Goal: Task Accomplishment & Management: Use online tool/utility

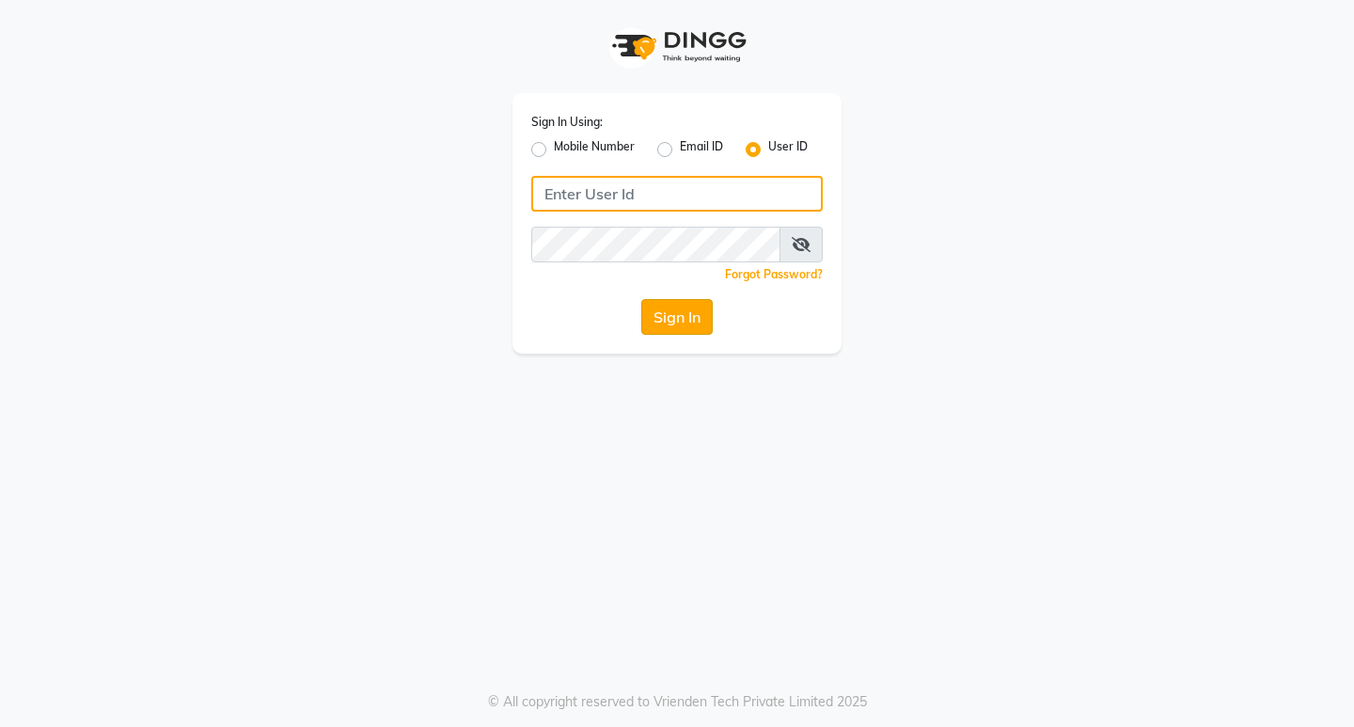
type input "hairart"
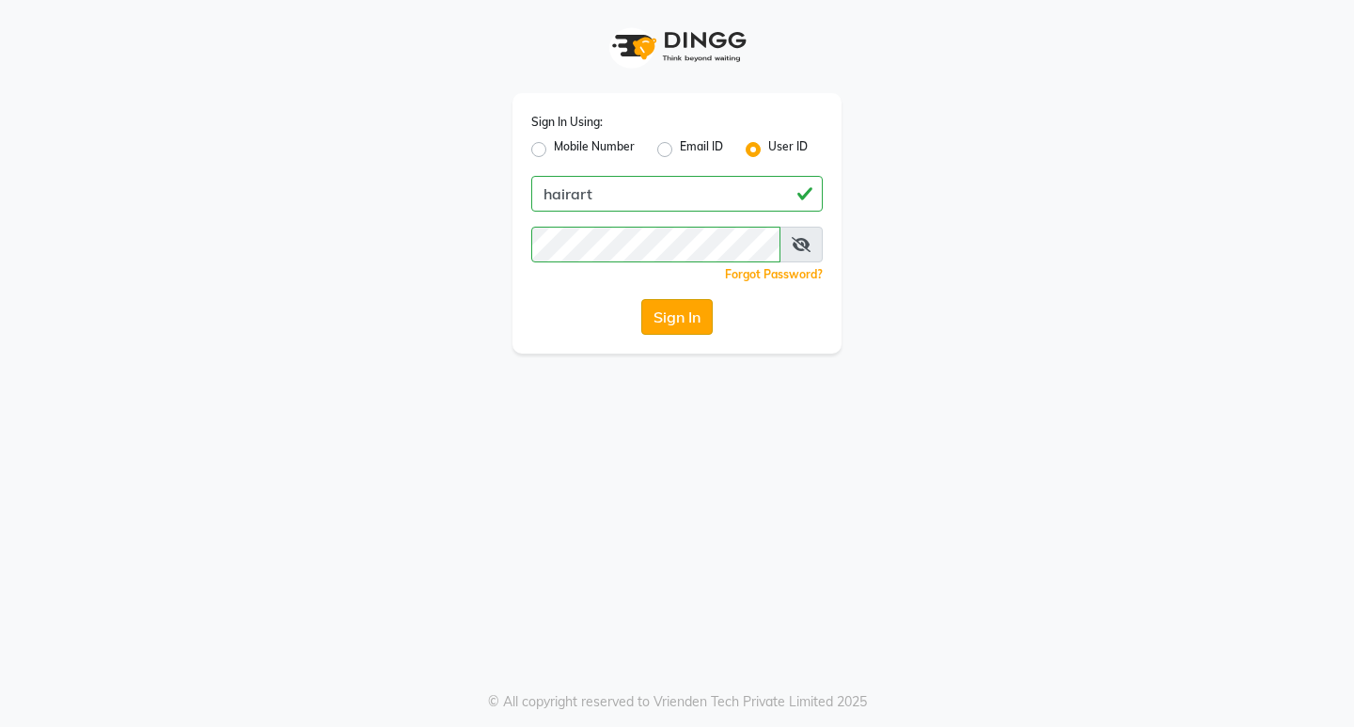
click at [663, 319] on button "Sign In" at bounding box center [676, 317] width 71 height 36
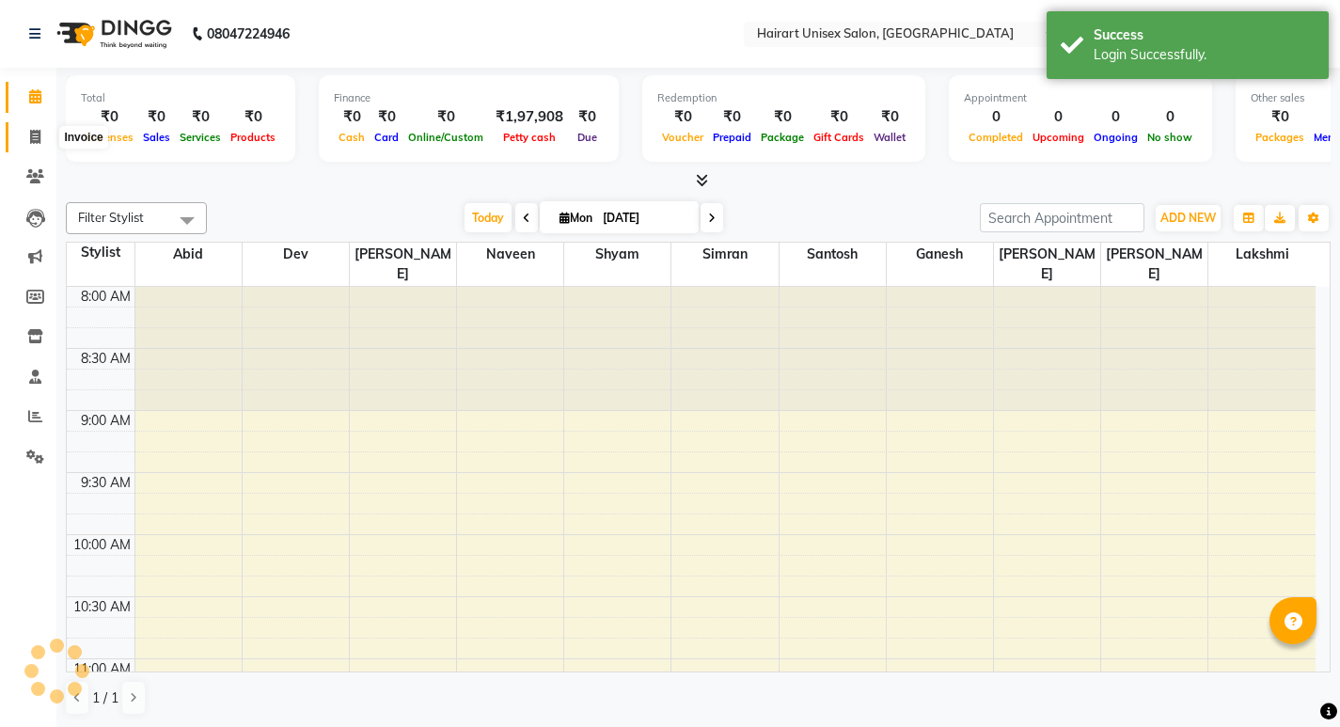
click at [36, 128] on span at bounding box center [35, 138] width 33 height 22
select select "service"
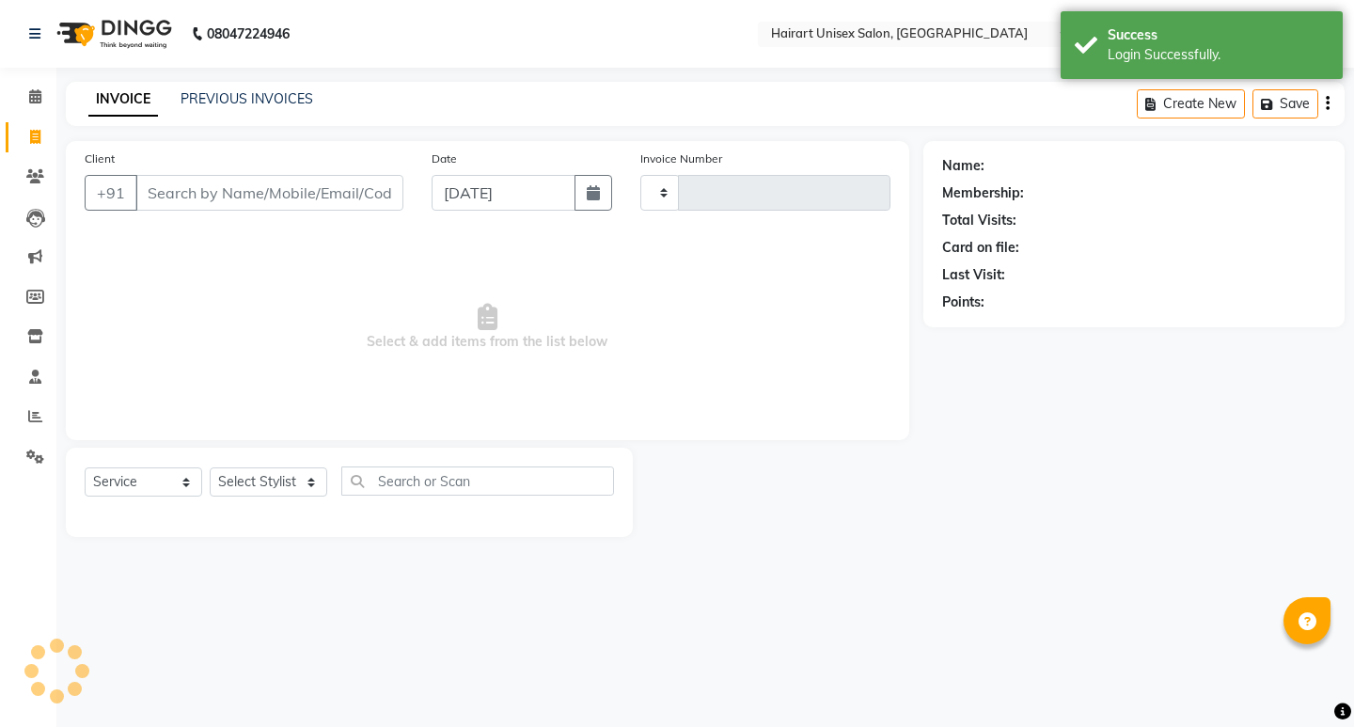
type input "0362"
select select "5534"
click at [186, 195] on input "Client" at bounding box center [269, 193] width 268 height 36
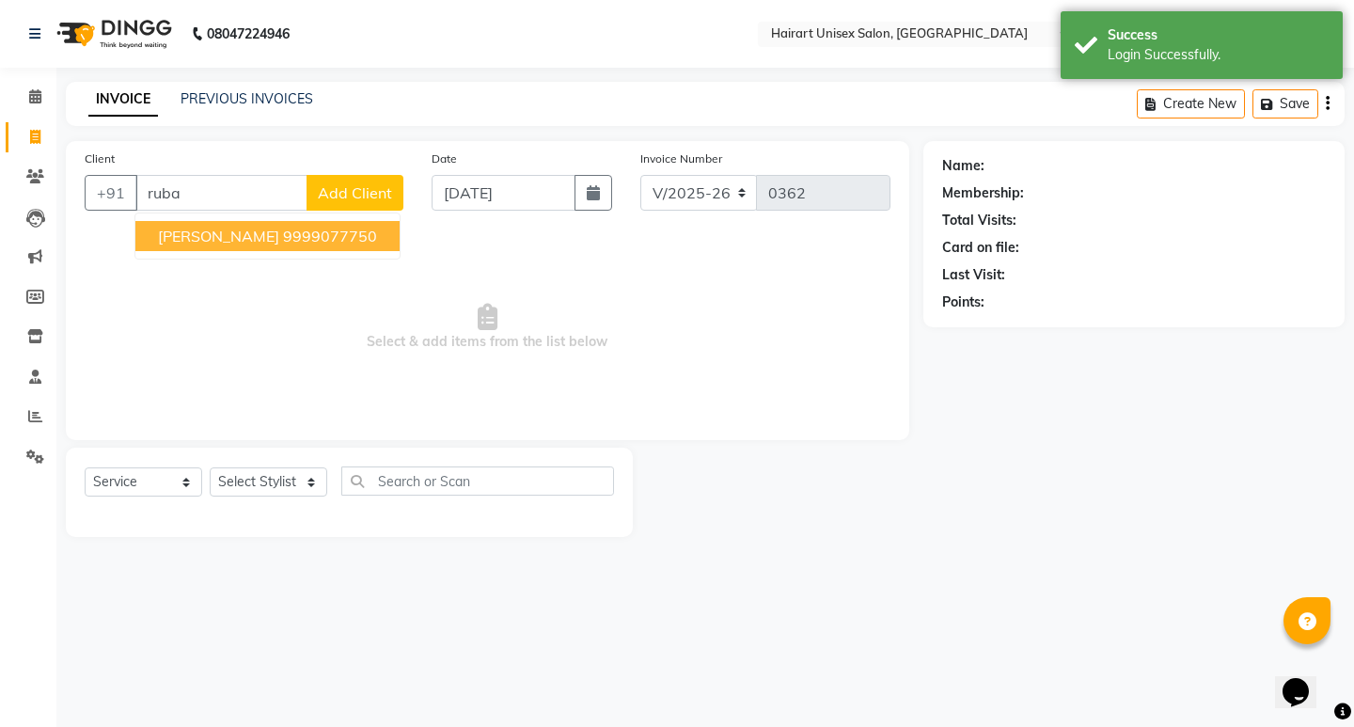
click at [283, 234] on ngb-highlight "9999077750" at bounding box center [330, 236] width 94 height 19
type input "9999077750"
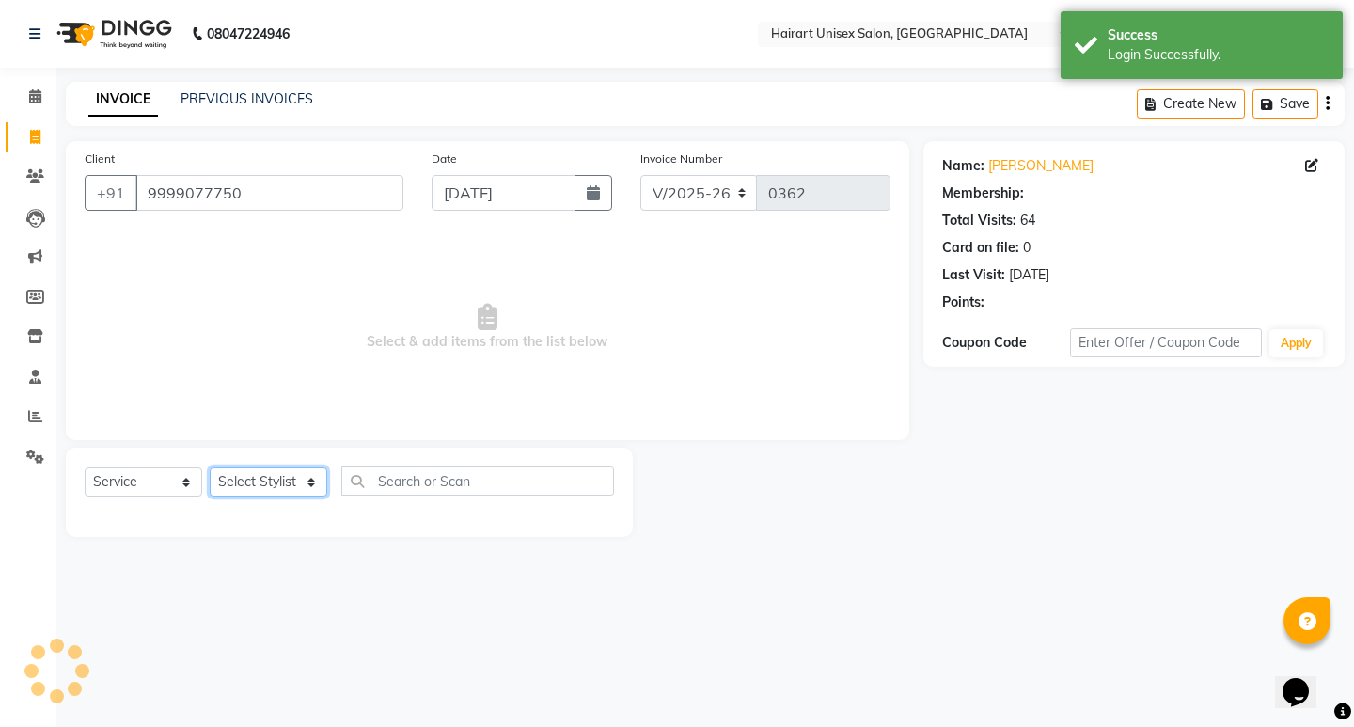
click at [252, 479] on select "Select Stylist [PERSON_NAME] Dev [PERSON_NAME] [PERSON_NAME]" at bounding box center [269, 481] width 118 height 29
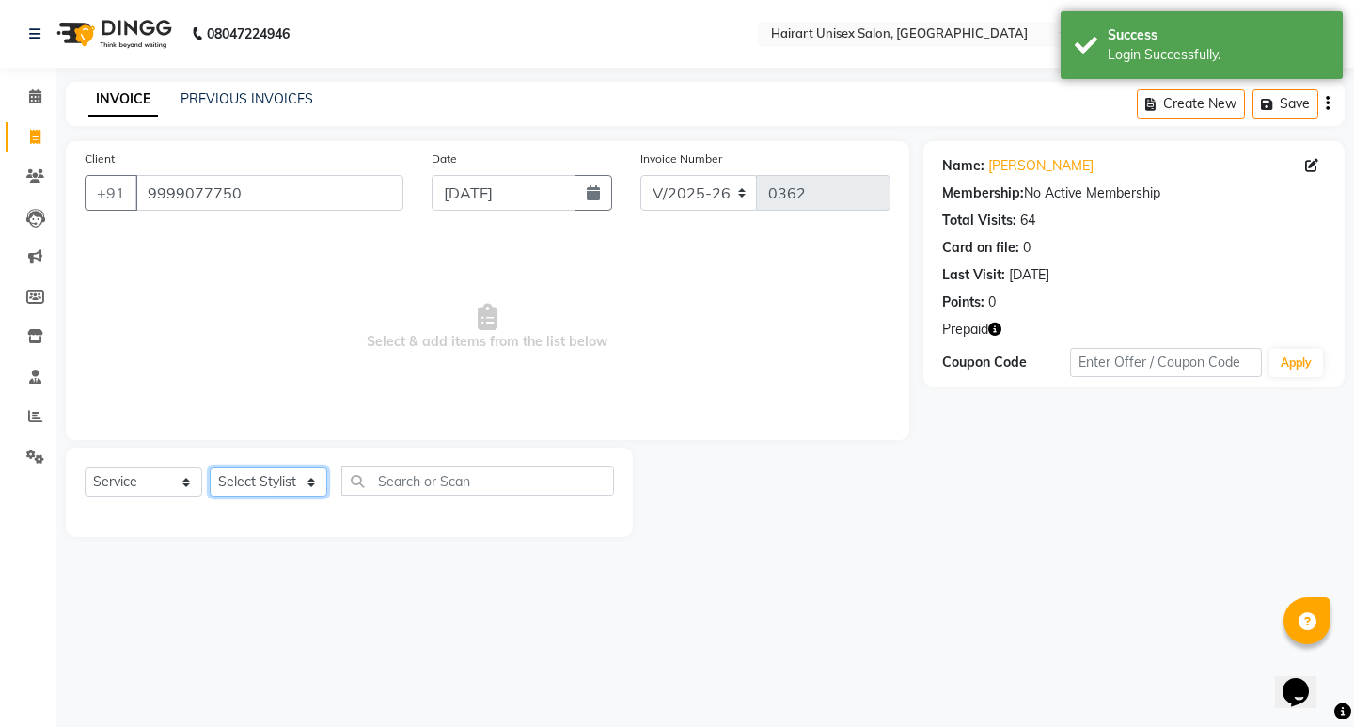
select select "39570"
click at [210, 467] on select "Select Stylist Abid Baljeet Dev Ganesh Lakshmi Naveen RINKI Santosh Shyam Simra…" at bounding box center [269, 481] width 118 height 29
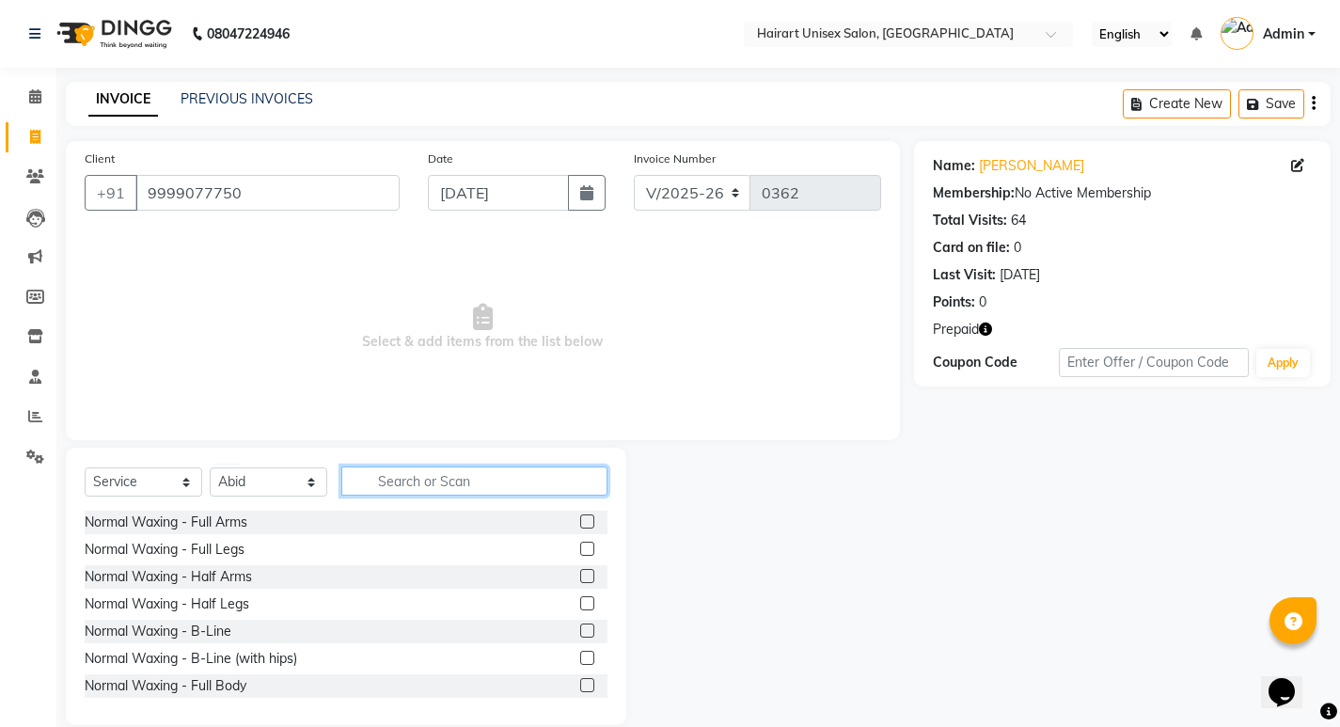
click at [405, 473] on input "text" at bounding box center [474, 480] width 266 height 29
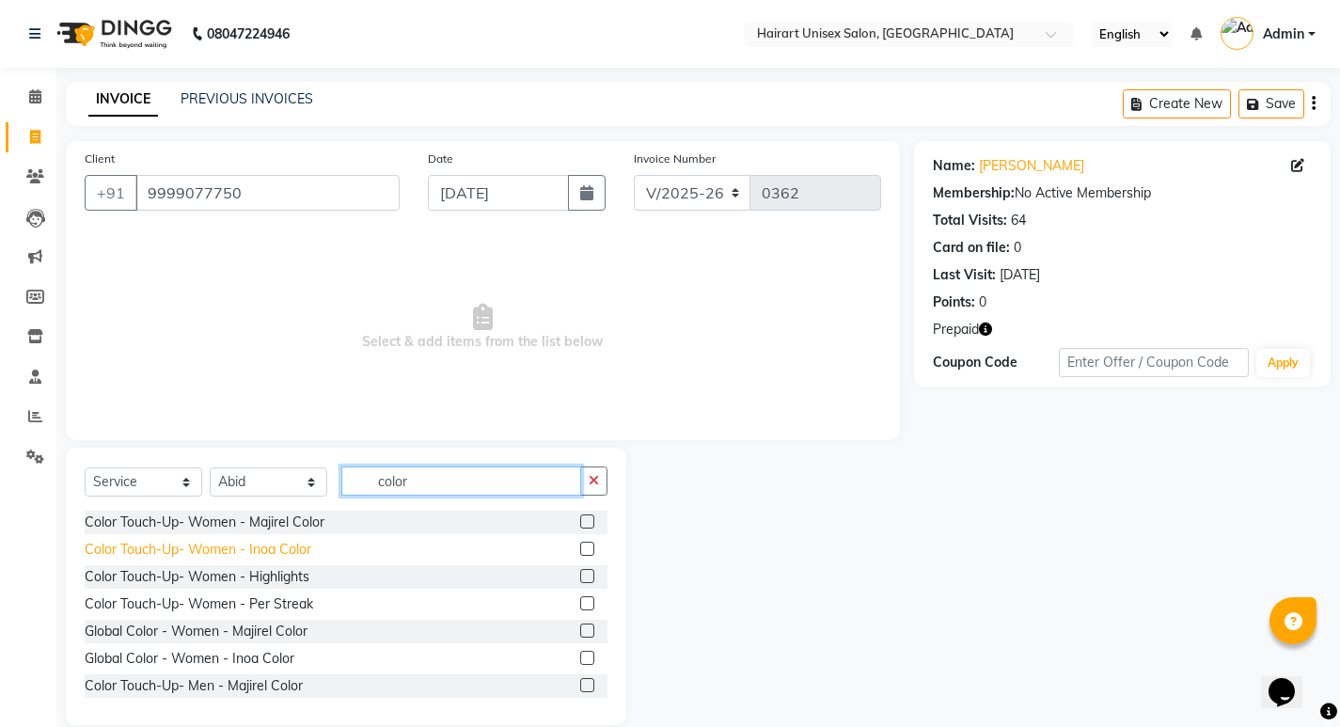
type input "color"
click at [290, 552] on div "Color Touch-Up- Women - Inoa Color" at bounding box center [198, 550] width 227 height 20
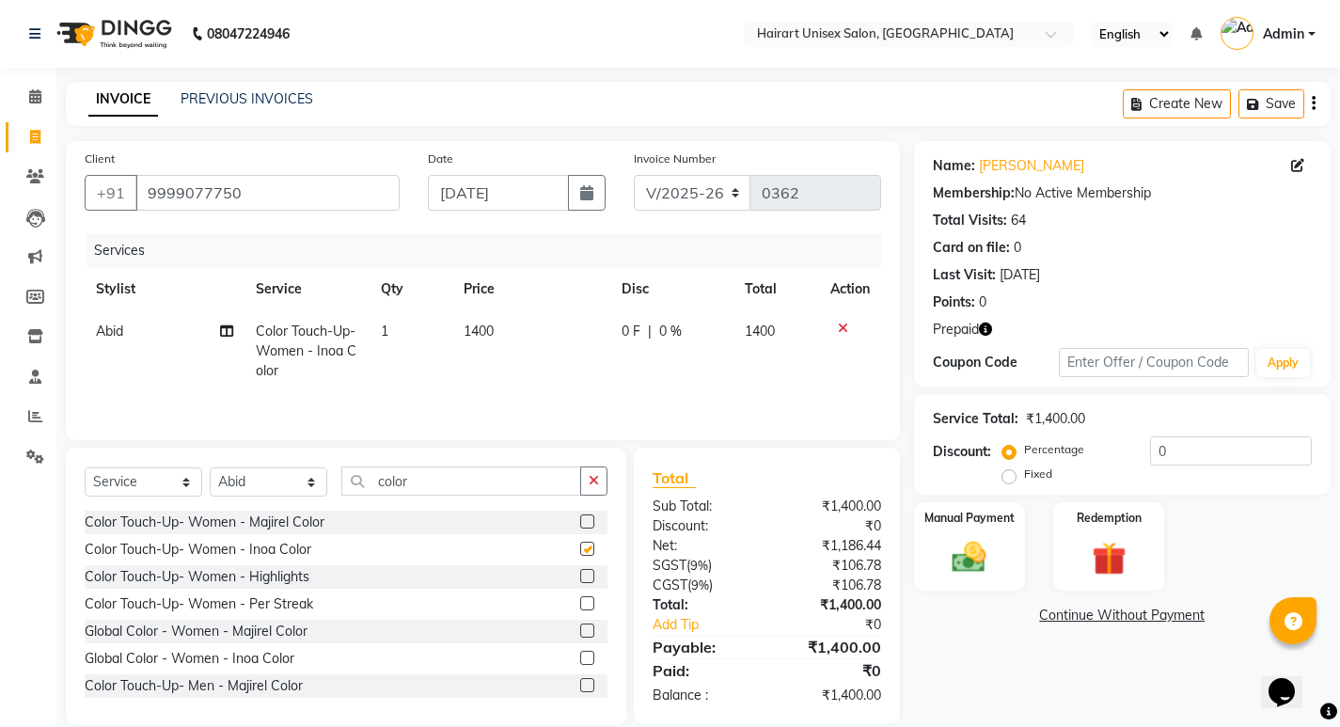
checkbox input "false"
click at [284, 482] on select "Select Stylist Abid Baljeet Dev Ganesh Lakshmi Naveen RINKI Santosh Shyam Simra…" at bounding box center [269, 481] width 118 height 29
select select "79556"
click at [210, 467] on select "Select Stylist Abid Baljeet Dev Ganesh Lakshmi Naveen RINKI Santosh Shyam Simra…" at bounding box center [269, 481] width 118 height 29
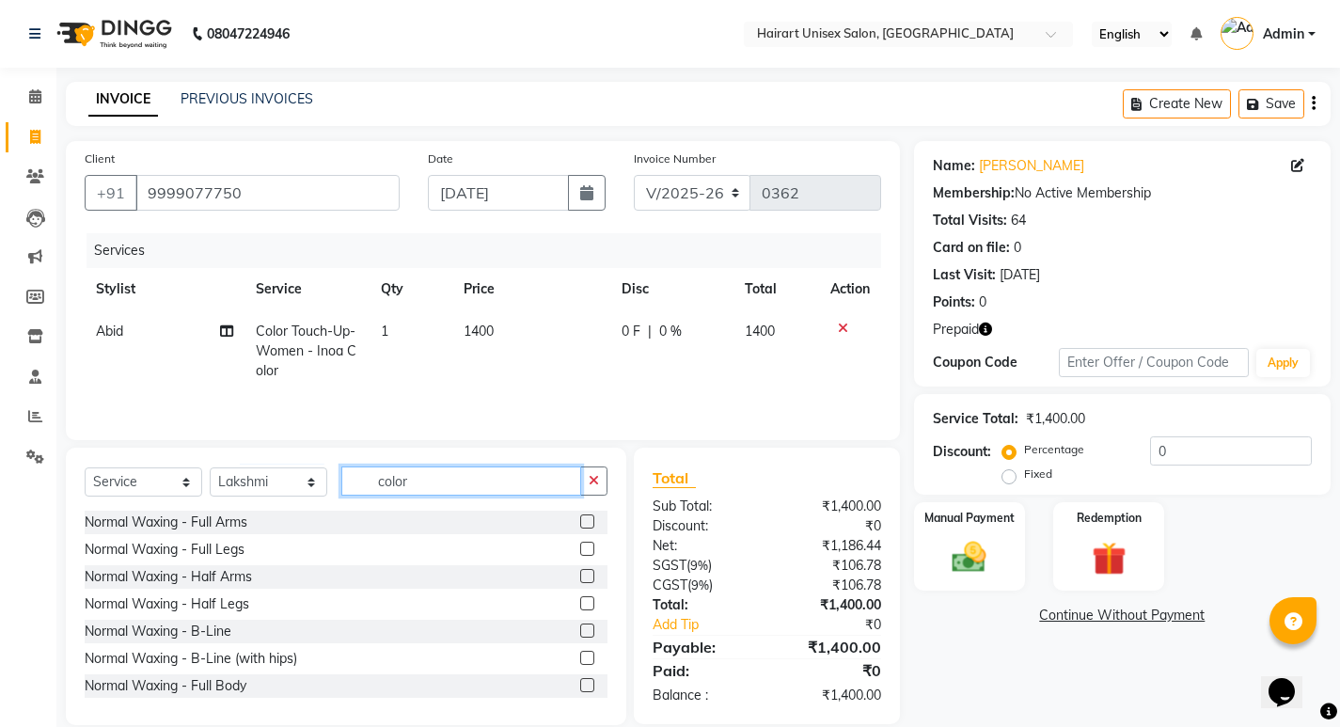
click at [411, 470] on input "color" at bounding box center [461, 480] width 240 height 29
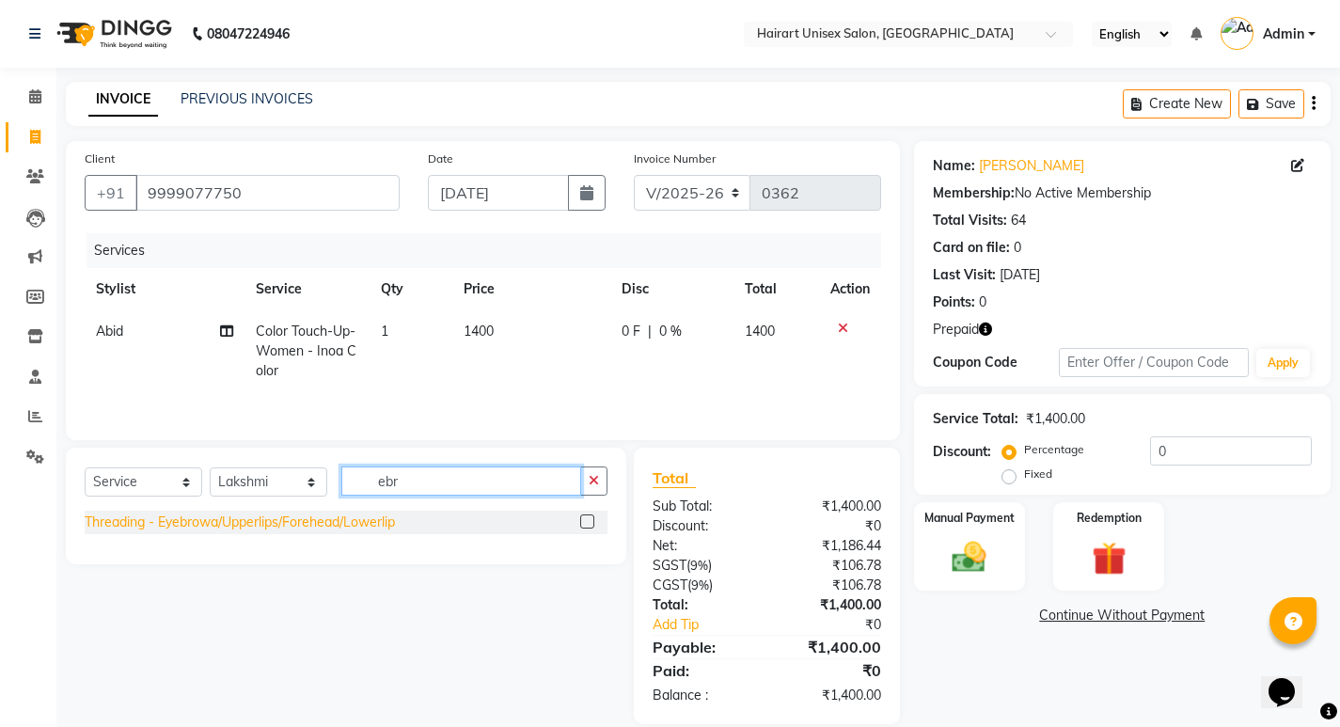
type input "ebr"
click at [377, 527] on div "Threading - Eyebrowa/Upperlips/Forehead/Lowerlip" at bounding box center [240, 523] width 310 height 20
checkbox input "false"
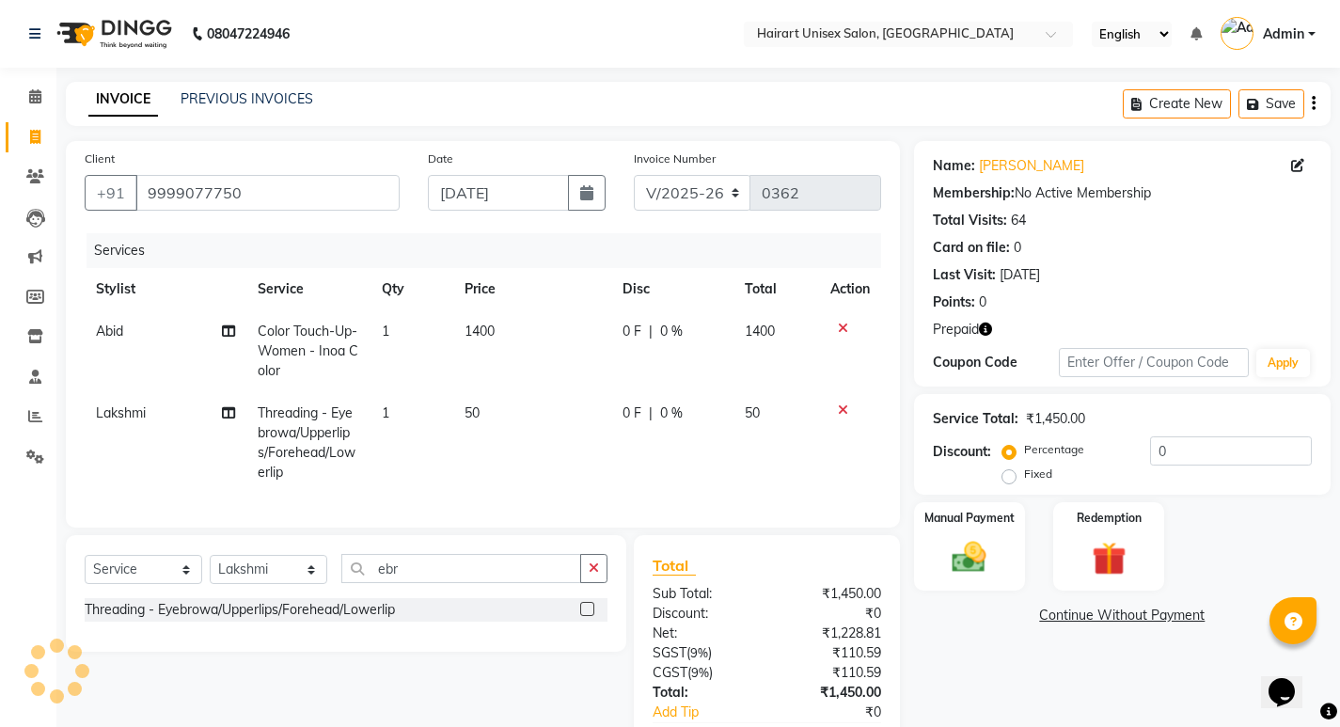
click at [492, 401] on td "50" at bounding box center [531, 443] width 157 height 102
select select "79556"
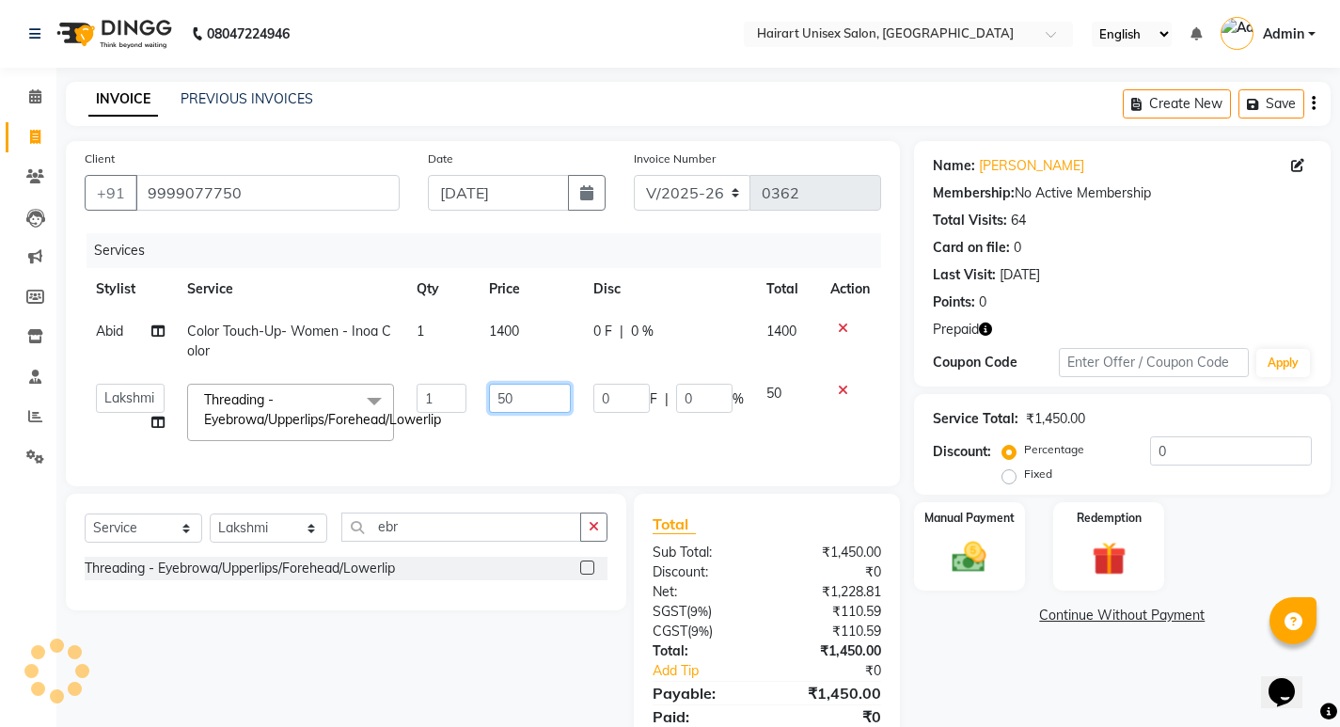
click at [492, 401] on input "50" at bounding box center [530, 398] width 82 height 29
type input "100"
drag, startPoint x: 506, startPoint y: 436, endPoint x: 522, endPoint y: 444, distance: 17.7
click at [506, 437] on td "100" at bounding box center [530, 412] width 104 height 80
select select "79556"
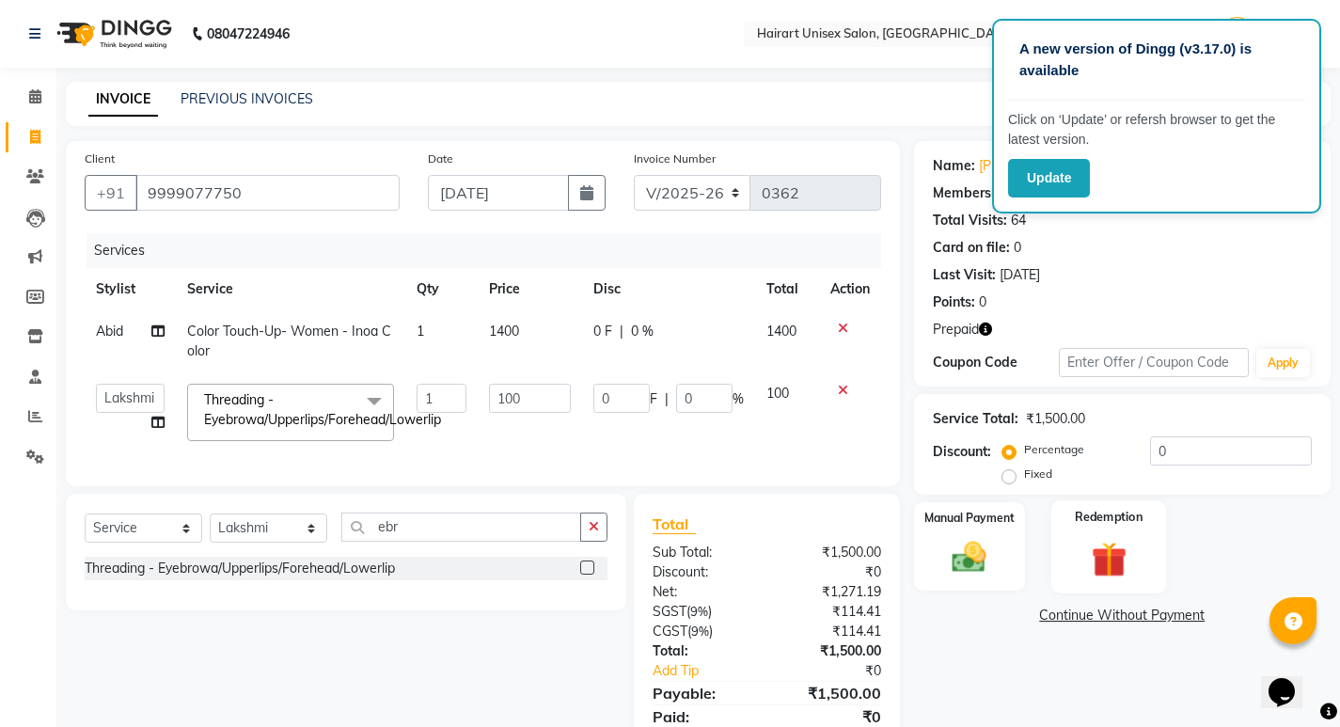
click at [1088, 542] on img at bounding box center [1109, 559] width 57 height 44
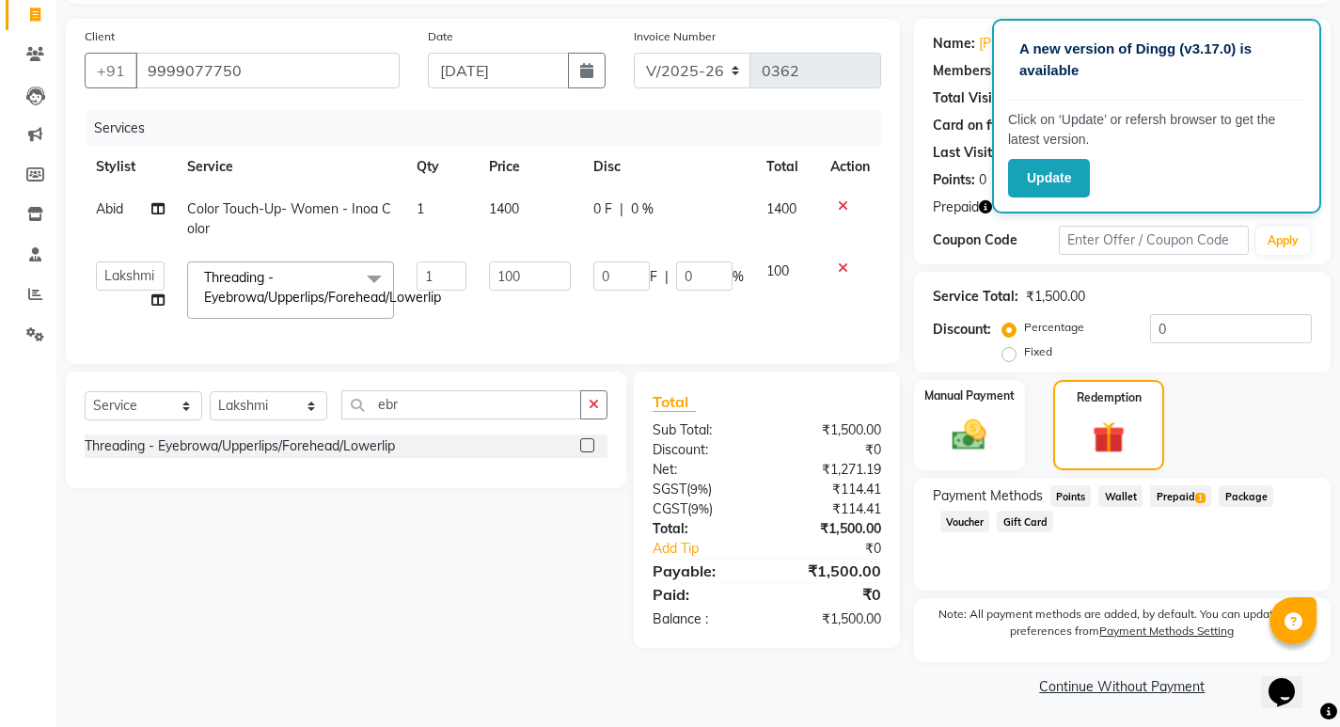
scroll to position [124, 0]
click at [1169, 498] on span "Prepaid 1" at bounding box center [1180, 494] width 61 height 22
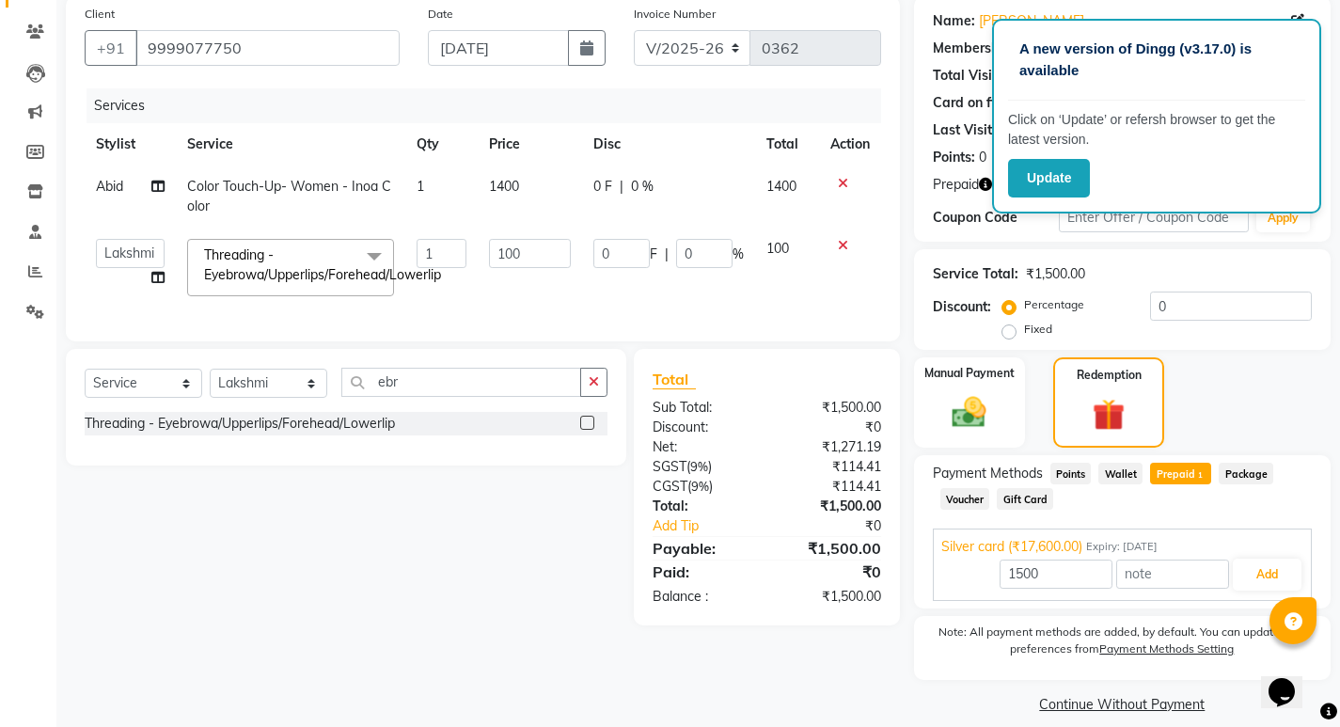
scroll to position [165, 0]
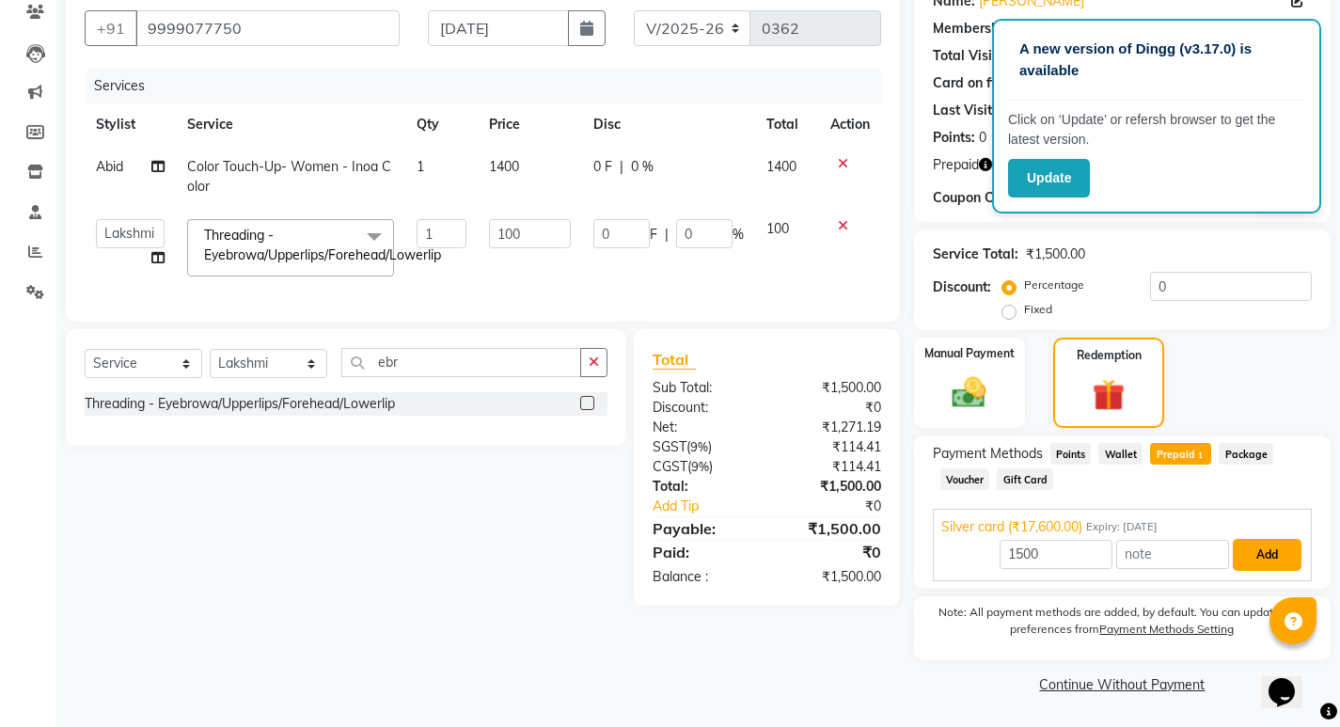
click at [1253, 558] on button "Add" at bounding box center [1267, 555] width 69 height 32
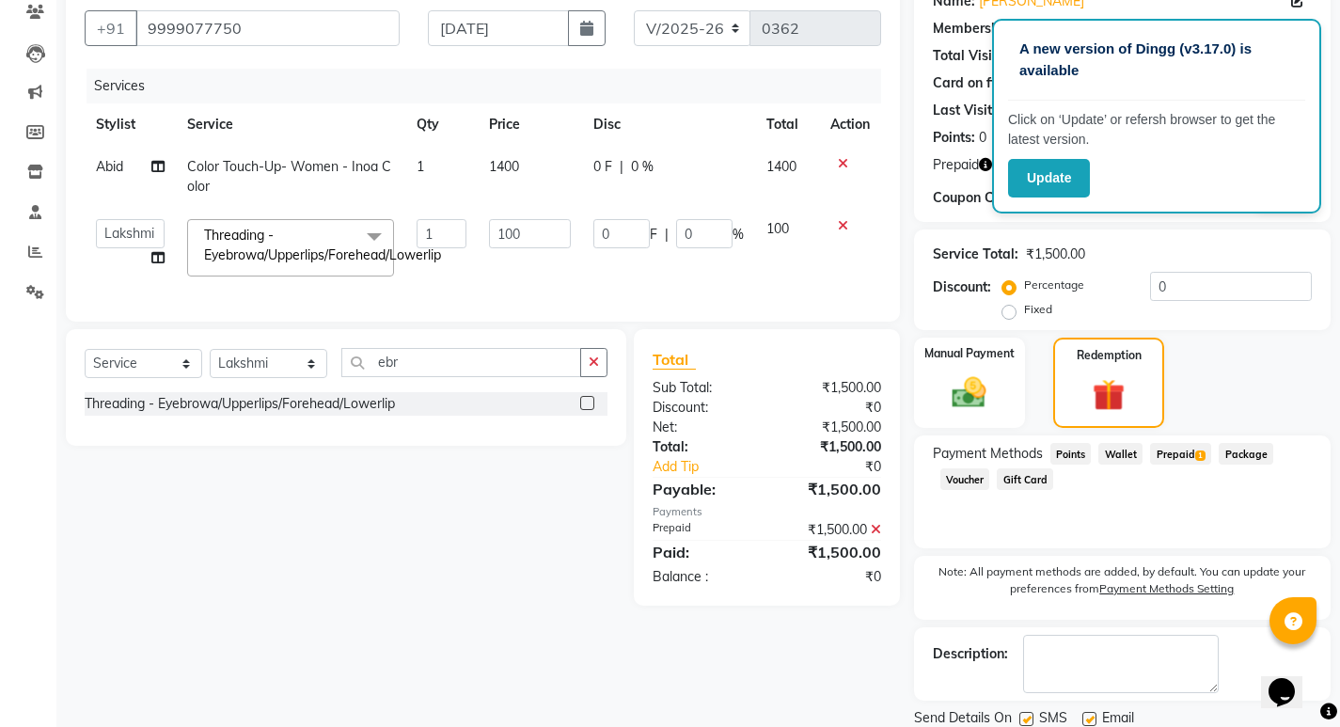
scroll to position [230, 0]
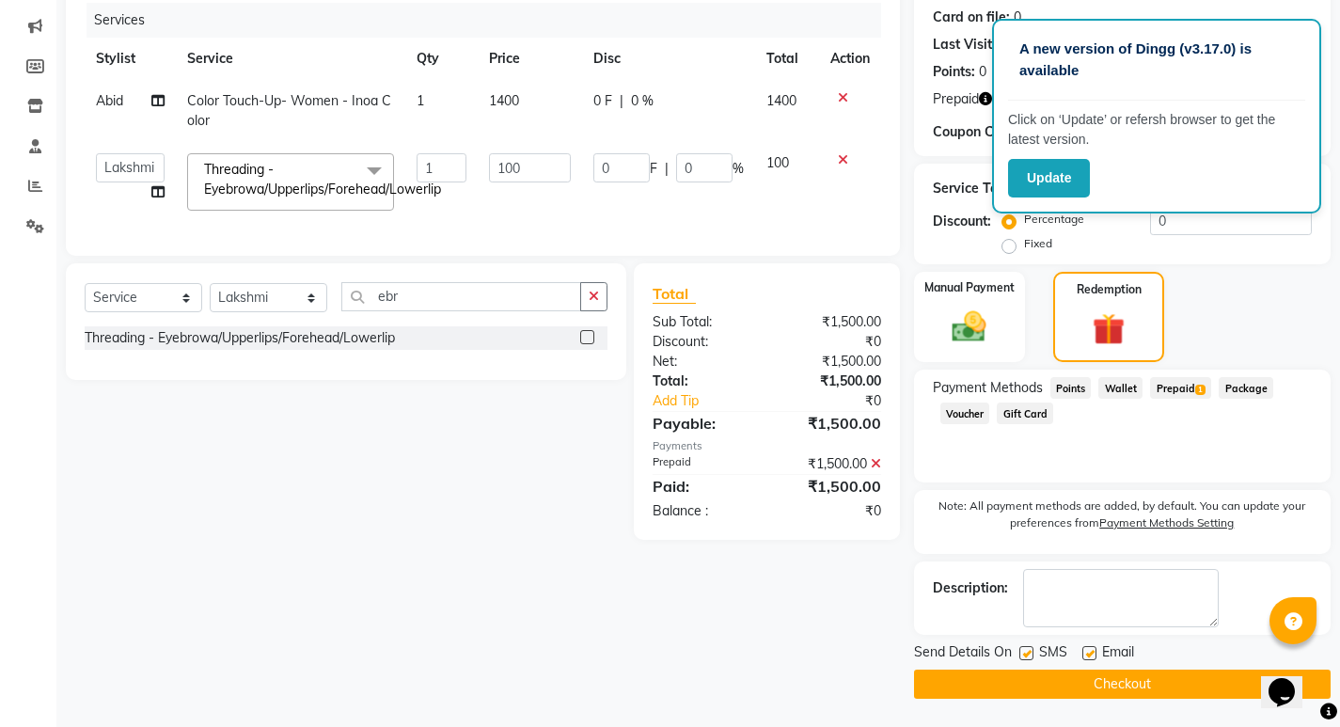
click at [1101, 686] on button "Checkout" at bounding box center [1122, 684] width 417 height 29
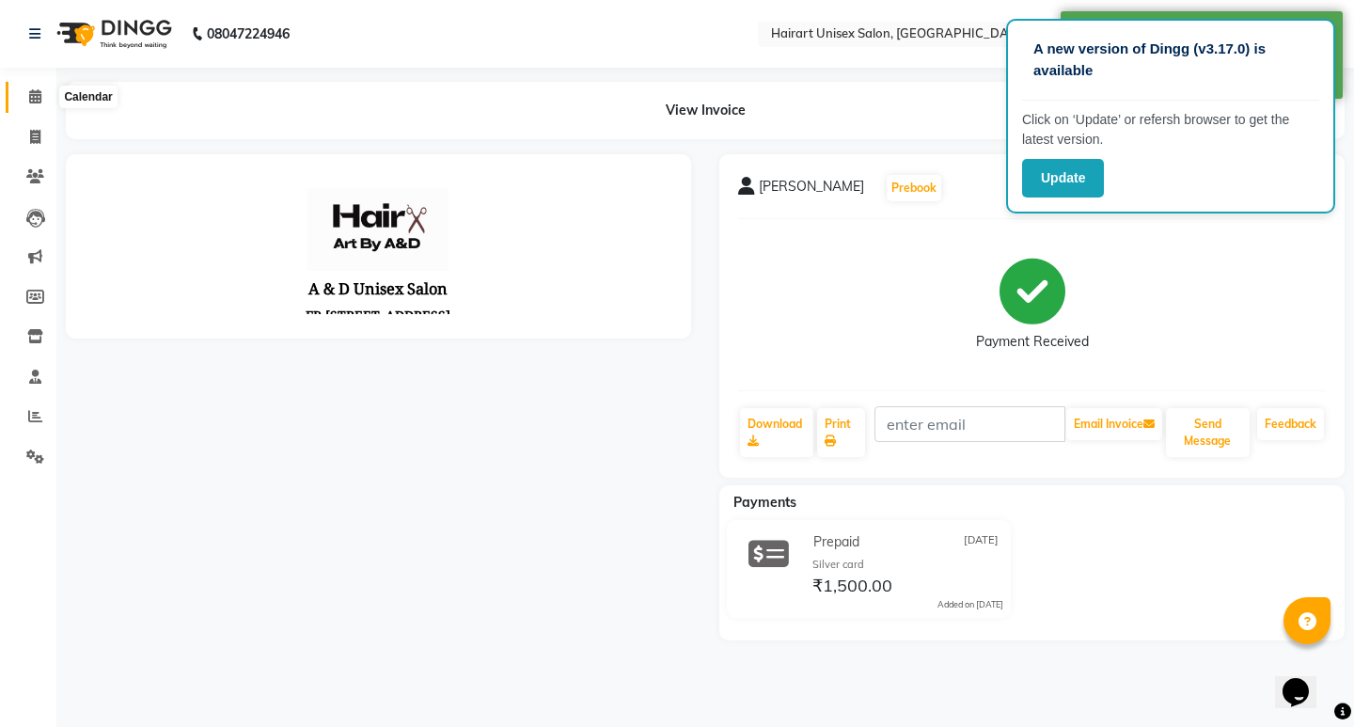
click at [34, 97] on icon at bounding box center [35, 96] width 12 height 14
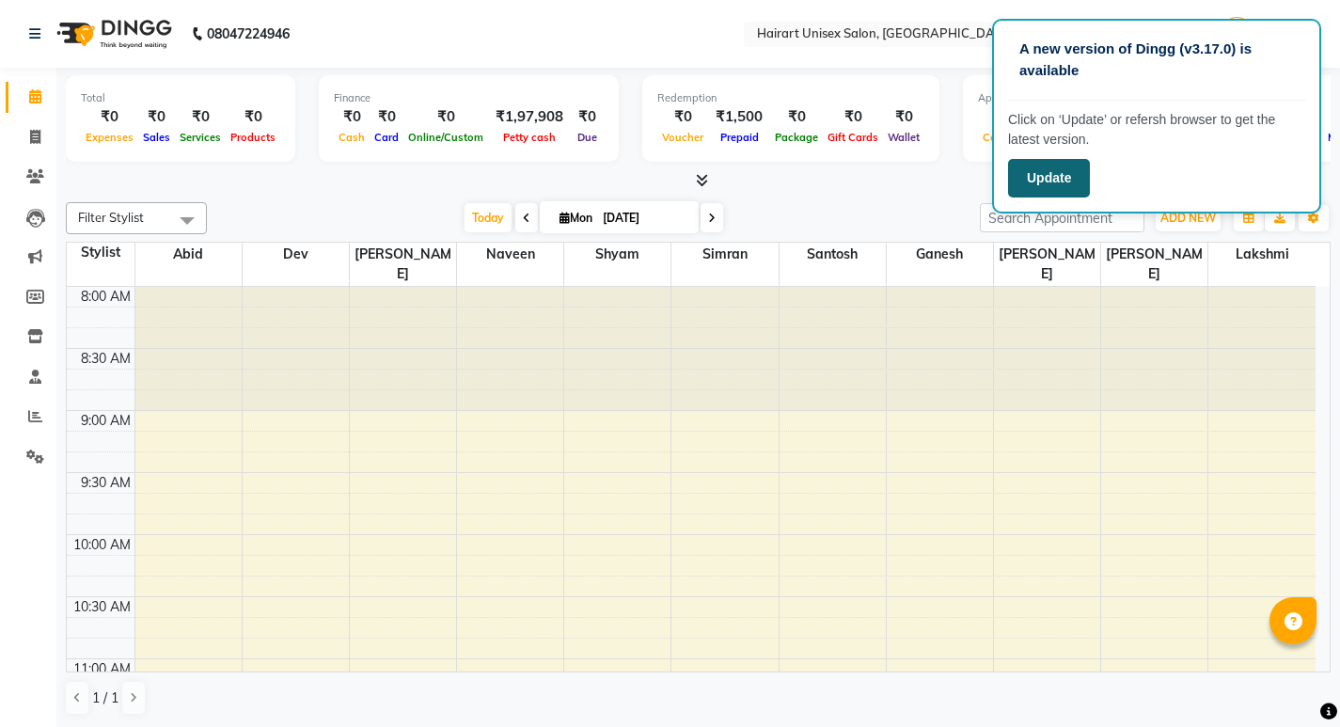
click at [1036, 182] on button "Update" at bounding box center [1049, 178] width 82 height 39
click at [1043, 173] on button "Update" at bounding box center [1049, 178] width 82 height 39
